Goal: Task Accomplishment & Management: Use online tool/utility

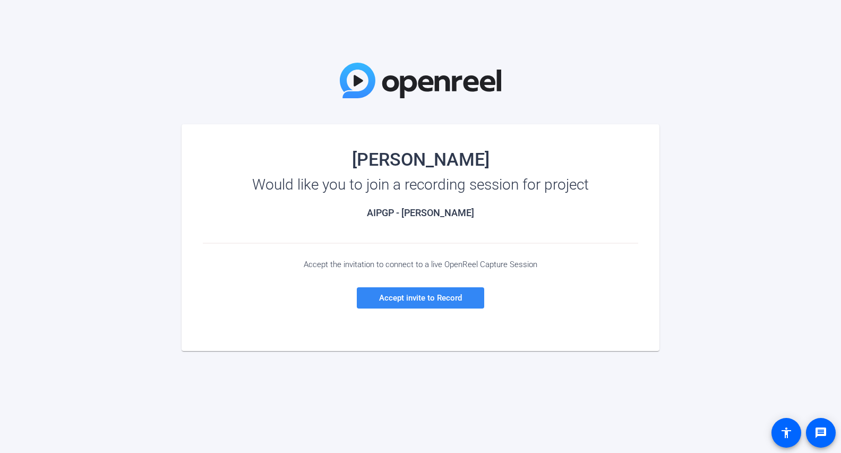
click at [455, 290] on span at bounding box center [420, 297] width 127 height 25
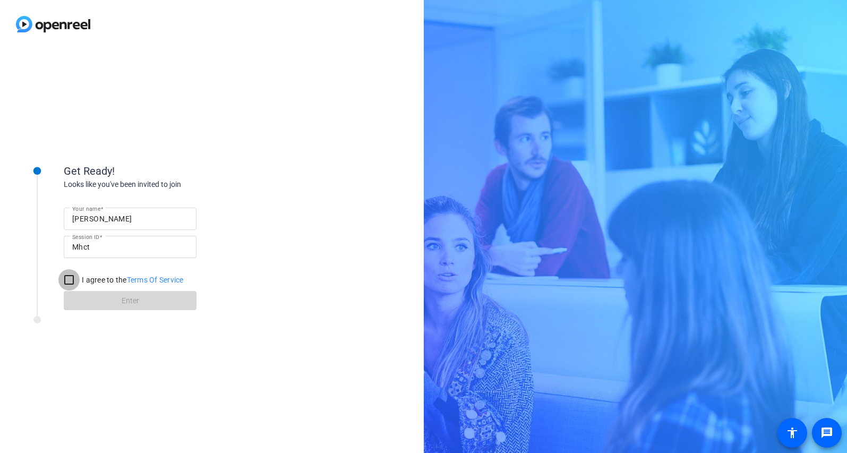
drag, startPoint x: 72, startPoint y: 282, endPoint x: 123, endPoint y: 291, distance: 51.2
click at [71, 281] on input "I agree to the Terms Of Service" at bounding box center [68, 279] width 21 height 21
checkbox input "true"
click at [136, 304] on span "Enter" at bounding box center [131, 300] width 18 height 11
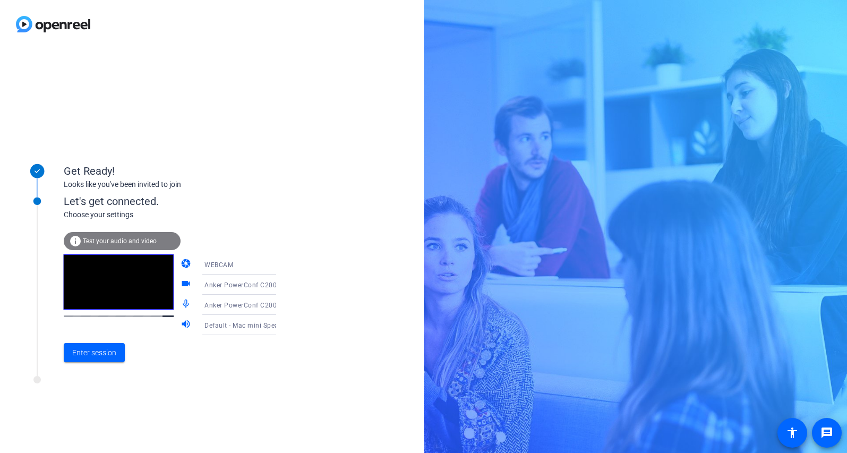
click at [257, 266] on div "WEBCAM" at bounding box center [246, 264] width 84 height 13
click at [339, 265] on div at bounding box center [423, 226] width 847 height 453
click at [252, 286] on span "Anker PowerConf C200 (291a:3369)" at bounding box center [260, 284] width 113 height 8
click at [329, 280] on div at bounding box center [423, 226] width 847 height 453
click at [280, 303] on icon at bounding box center [286, 304] width 13 height 13
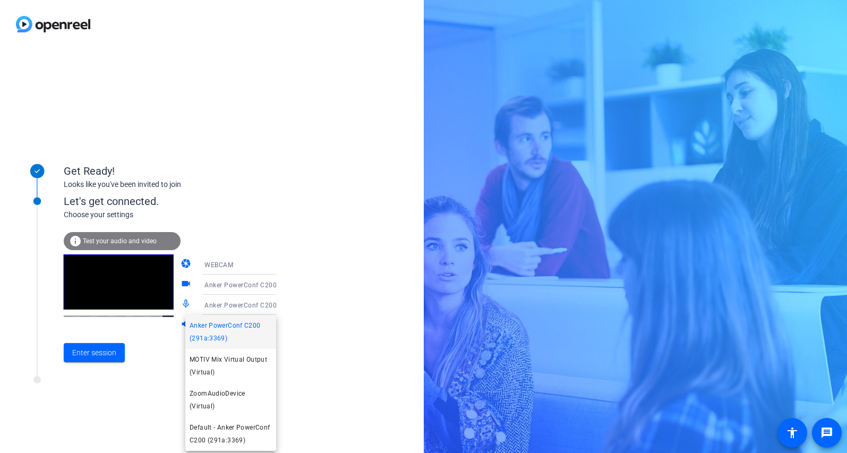
click at [326, 356] on div at bounding box center [423, 226] width 847 height 453
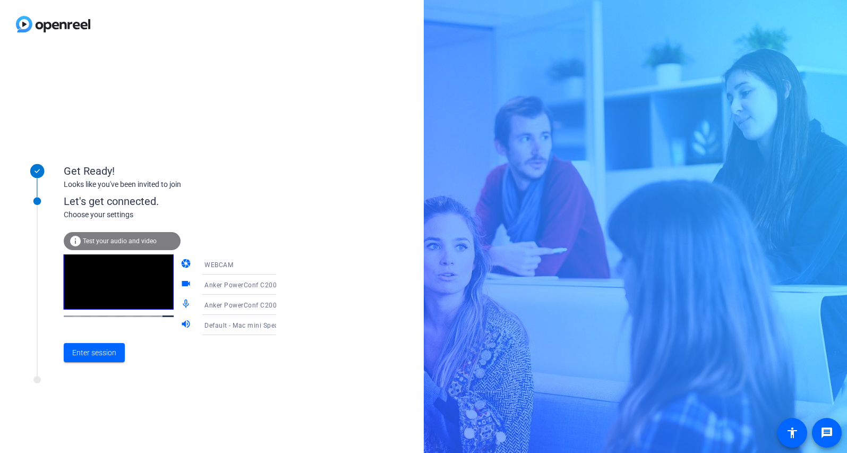
click at [254, 323] on span "Default - Mac mini Speakers (Built-in)" at bounding box center [261, 325] width 115 height 8
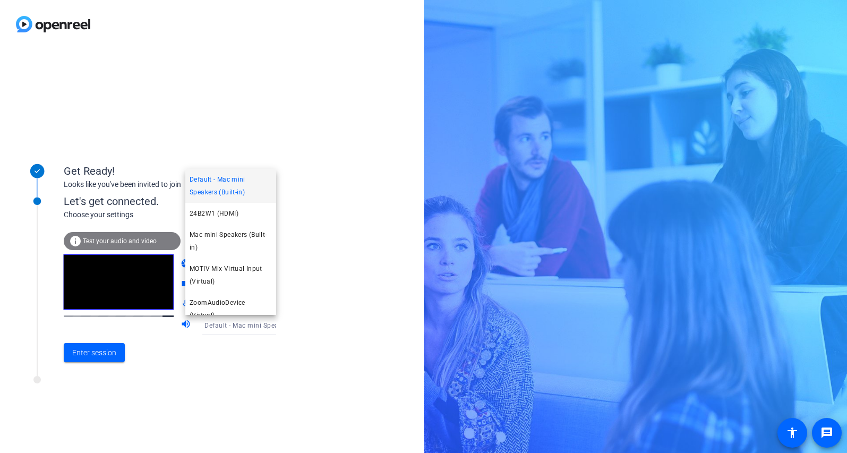
click at [326, 320] on div at bounding box center [423, 226] width 847 height 453
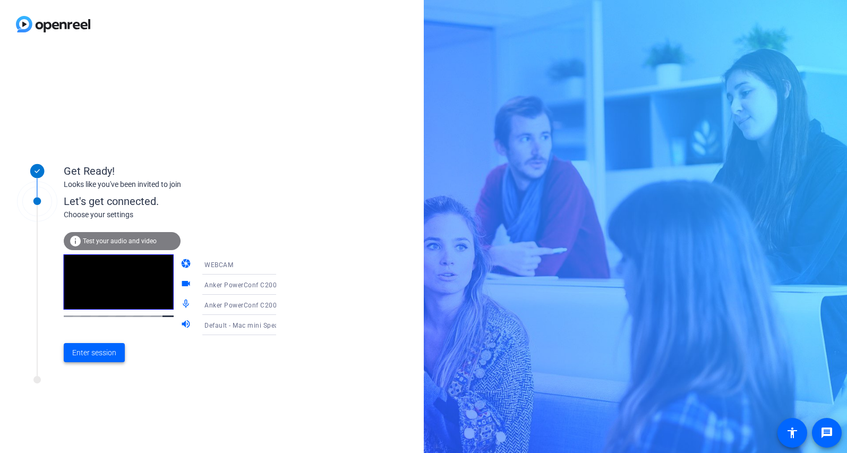
drag, startPoint x: 87, startPoint y: 356, endPoint x: 121, endPoint y: 243, distance: 118.2
click at [122, 236] on div "info Test your audio and video camera WEBCAM videocam Anker PowerConf C200 (291…" at bounding box center [181, 301] width 234 height 138
click at [121, 244] on span "Test your audio and video" at bounding box center [120, 240] width 74 height 7
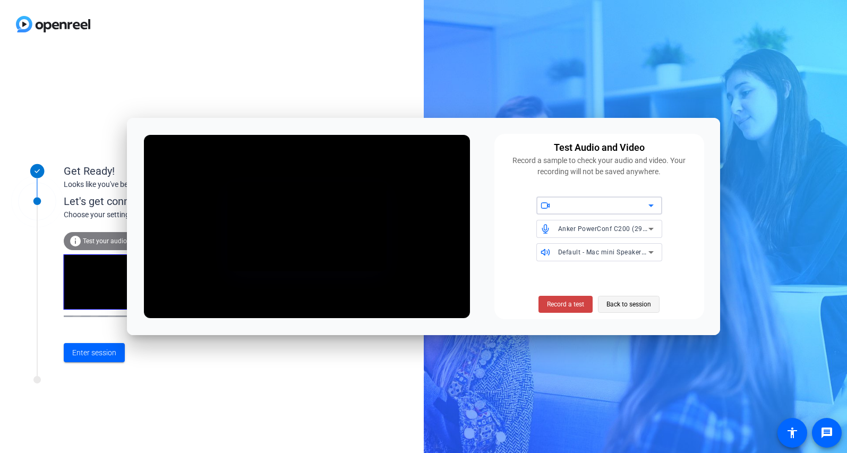
click at [618, 306] on span "Back to session" at bounding box center [628, 304] width 45 height 20
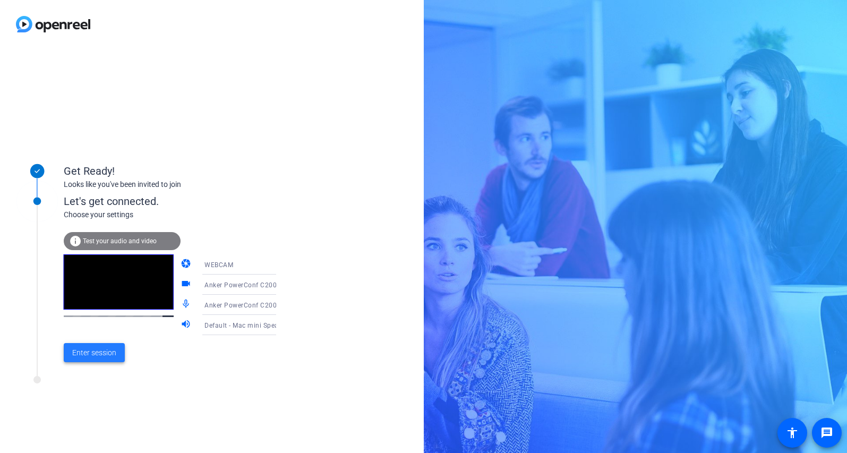
click at [115, 349] on span "Enter session" at bounding box center [94, 352] width 44 height 11
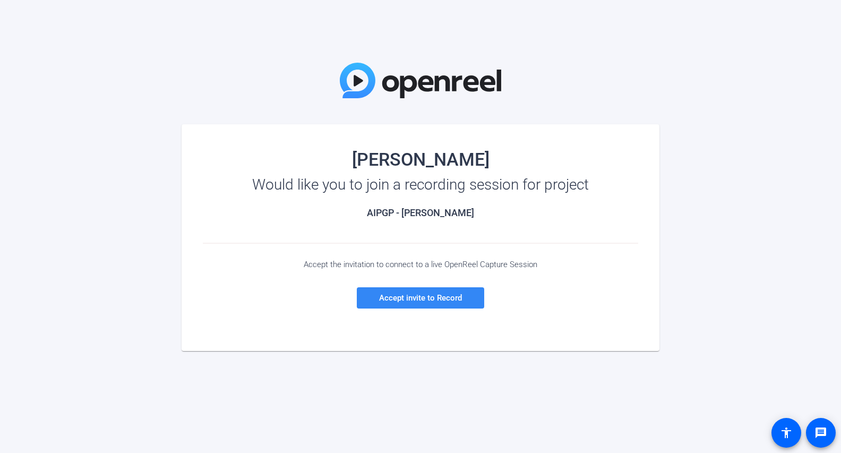
click at [446, 301] on span "Accept invite to Record" at bounding box center [420, 298] width 83 height 10
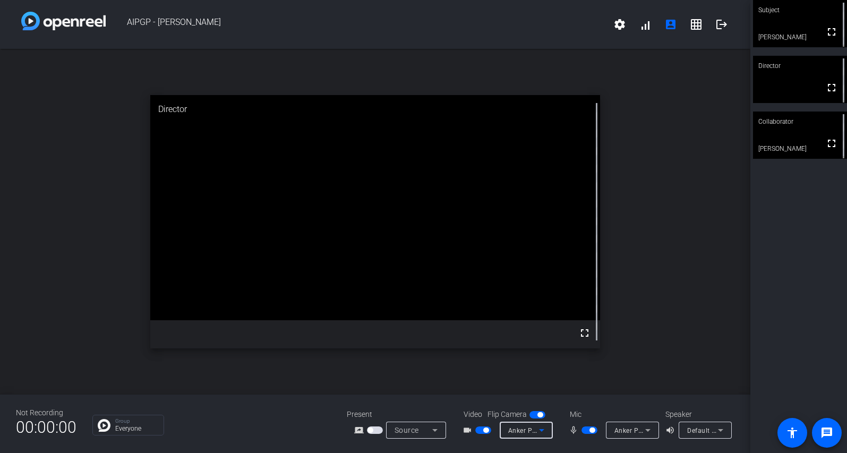
click at [541, 432] on icon at bounding box center [541, 430] width 13 height 13
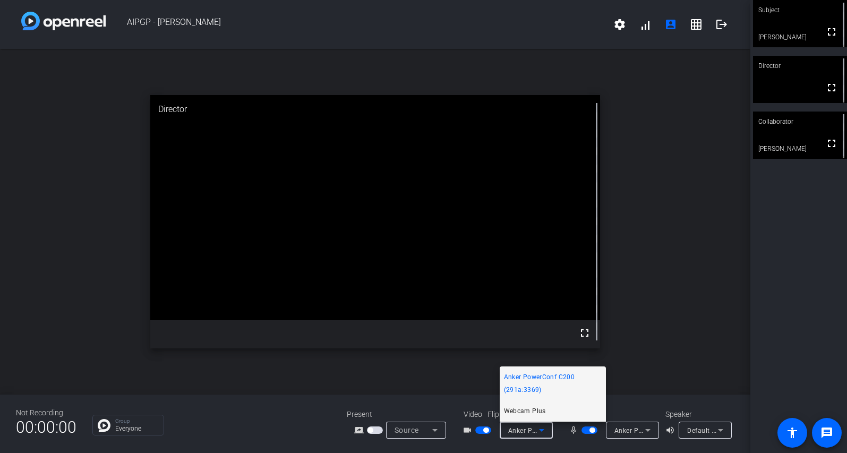
click at [549, 409] on mat-option "Webcam Plus" at bounding box center [553, 410] width 106 height 21
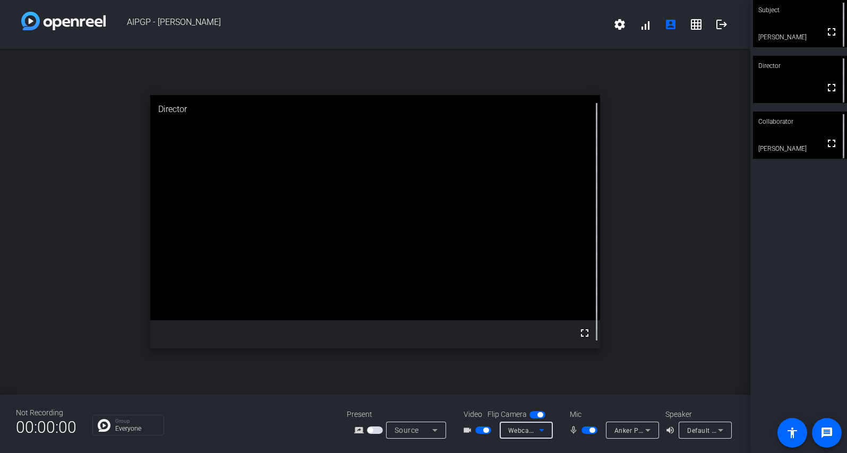
click at [639, 428] on span "Anker PowerConf C200 (291a:3369)" at bounding box center [670, 430] width 113 height 8
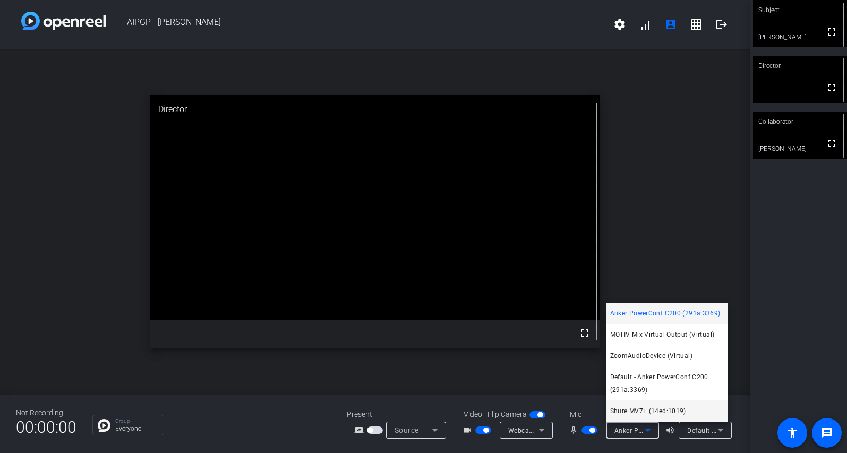
click at [641, 408] on span "Shure MV7+ (14ed:1019)" at bounding box center [648, 411] width 76 height 13
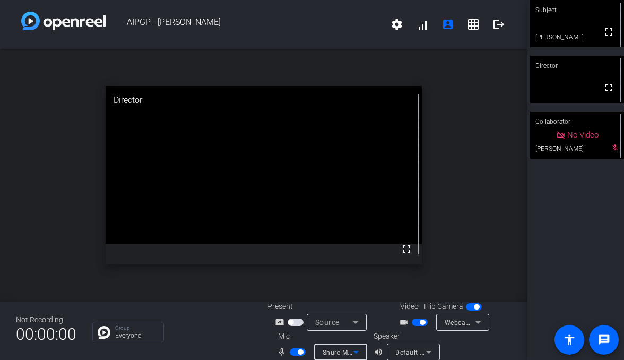
click at [452, 322] on span "Webcam Plus" at bounding box center [466, 322] width 43 height 8
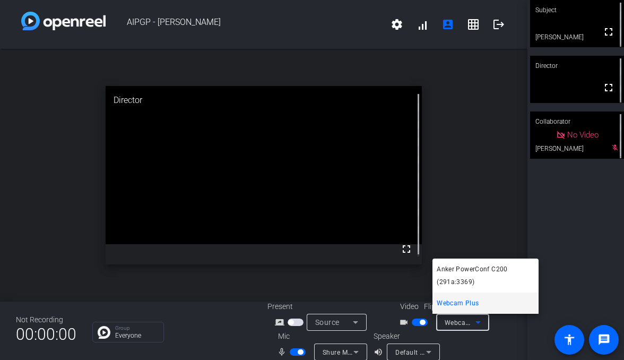
click at [502, 343] on div at bounding box center [312, 180] width 624 height 360
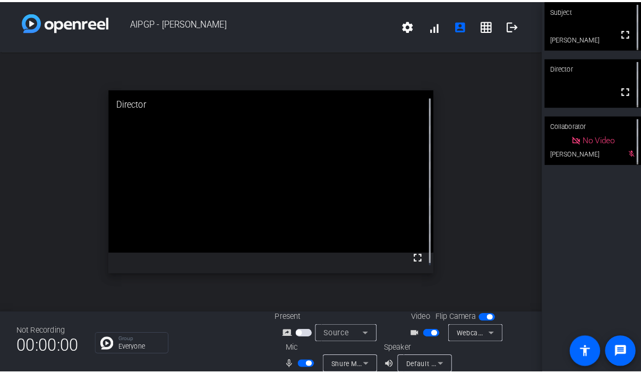
scroll to position [12, 0]
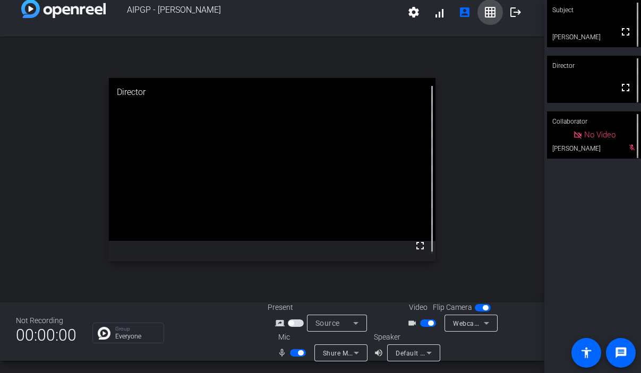
click at [484, 13] on mat-icon "grid_on" at bounding box center [490, 12] width 13 height 13
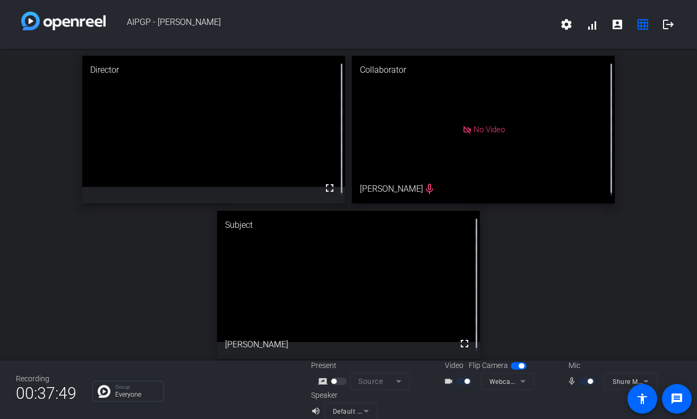
scroll to position [1, 0]
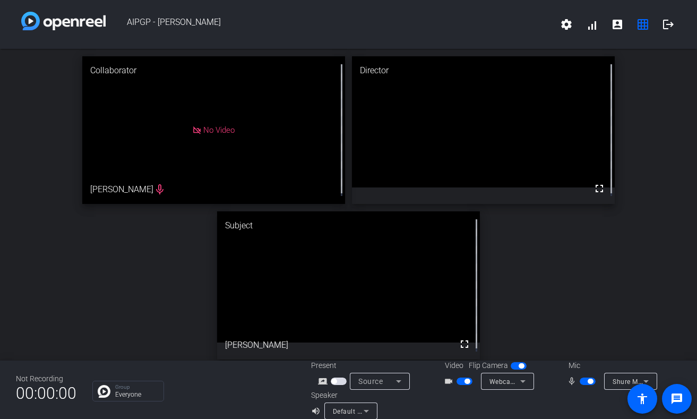
drag, startPoint x: 299, startPoint y: 146, endPoint x: 486, endPoint y: 149, distance: 186.4
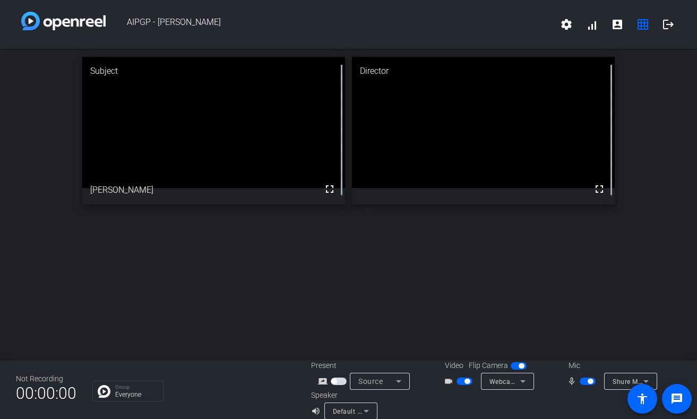
scroll to position [0, 0]
